Goal: Check status

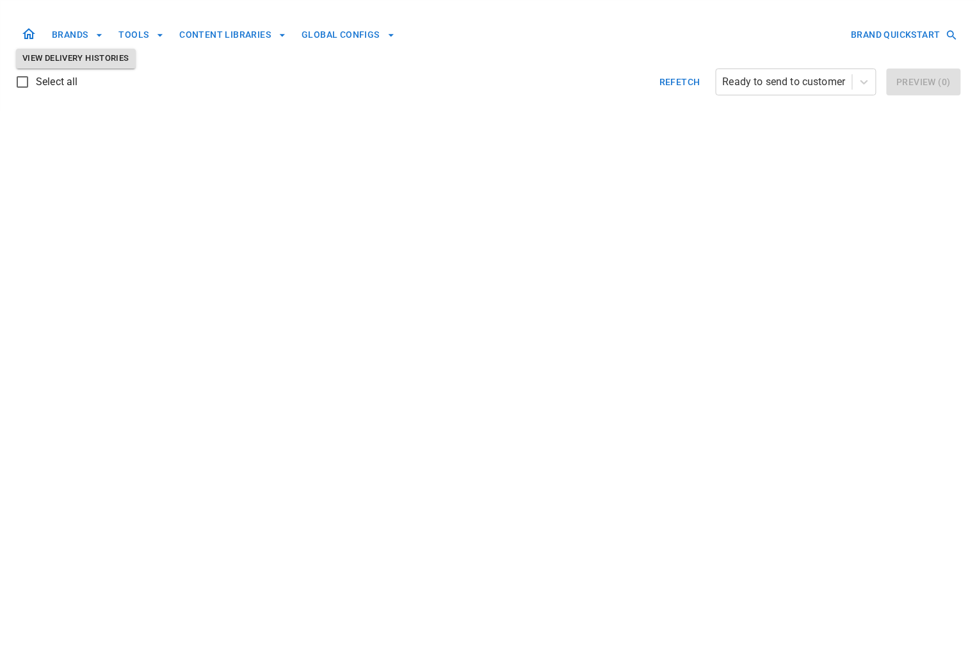
click at [680, 79] on button "Refetch" at bounding box center [680, 82] width 51 height 27
